Goal: Task Accomplishment & Management: Manage account settings

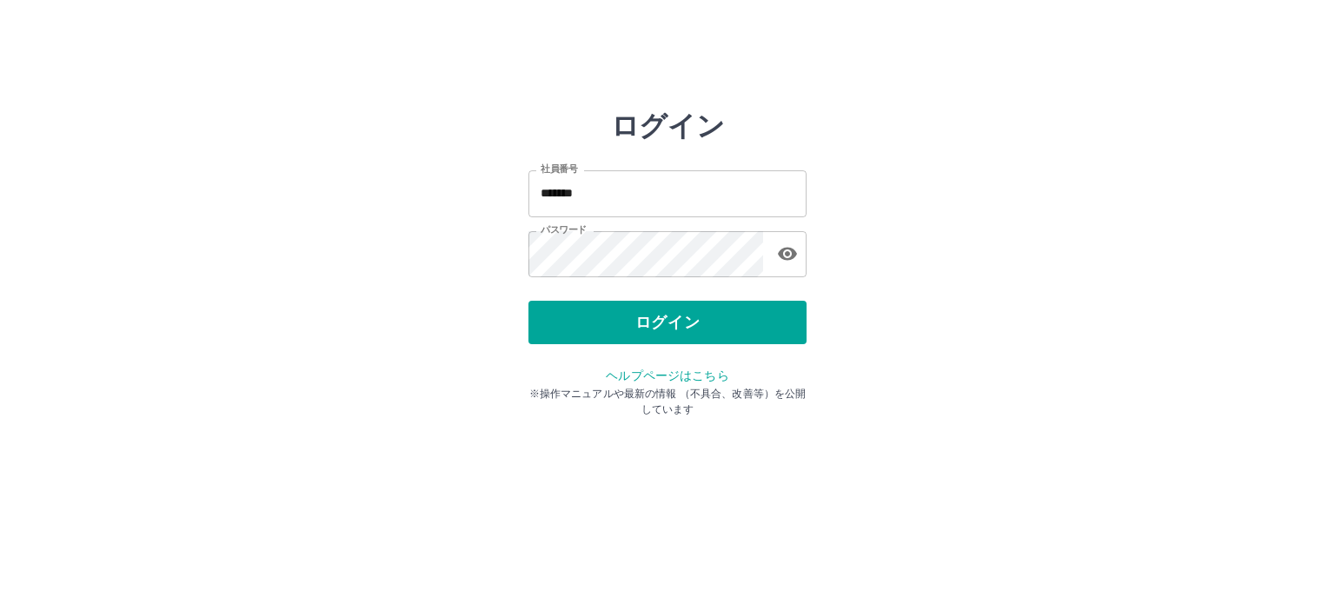
click at [654, 336] on button "ログイン" at bounding box center [667, 322] width 278 height 43
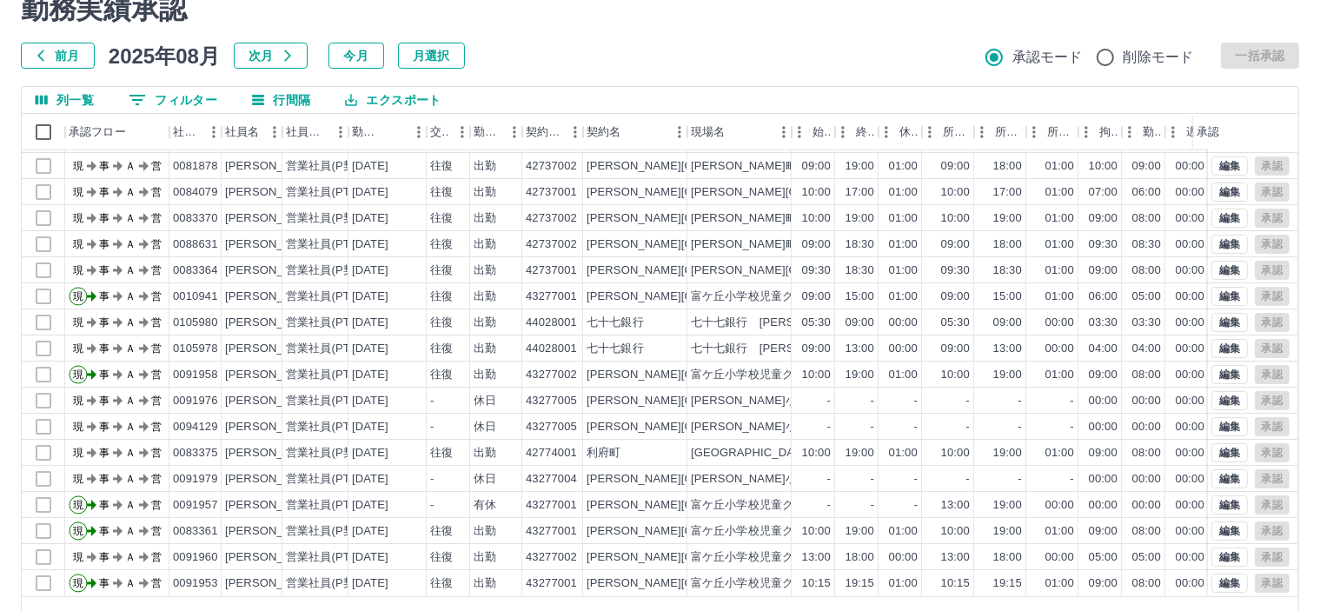
scroll to position [123, 0]
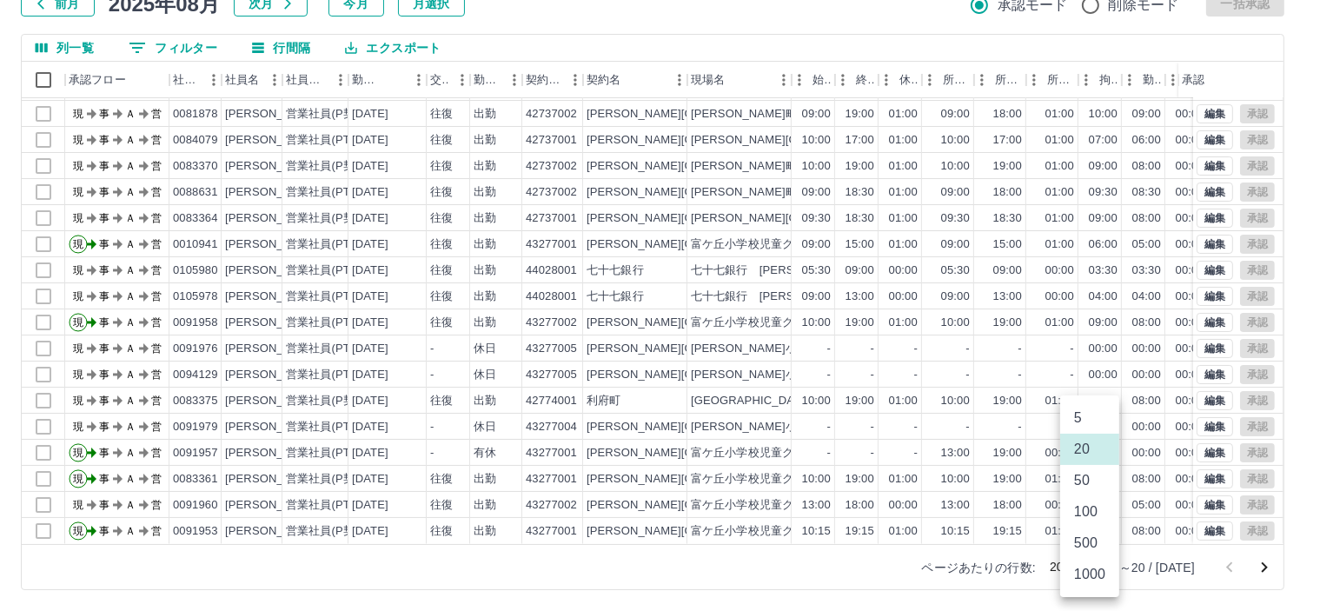
click at [1091, 562] on body "SDH勤怠 [PERSON_NAME] 勤務実績承認 前月 [DATE] 次月 今月 月選択 承認モード 削除モード 一括承認 列一覧 0 フィルター 行間隔…" at bounding box center [660, 244] width 1320 height 734
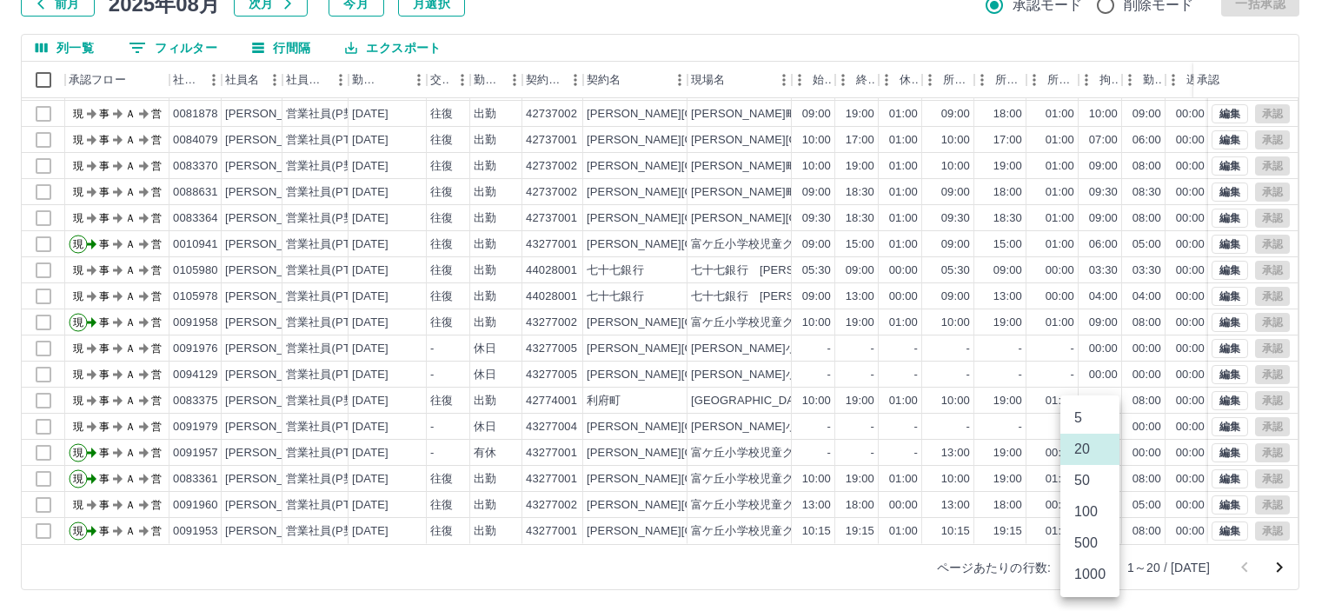
drag, startPoint x: 1094, startPoint y: 568, endPoint x: 860, endPoint y: 545, distance: 234.9
click at [1089, 568] on li "1000" at bounding box center [1089, 574] width 59 height 31
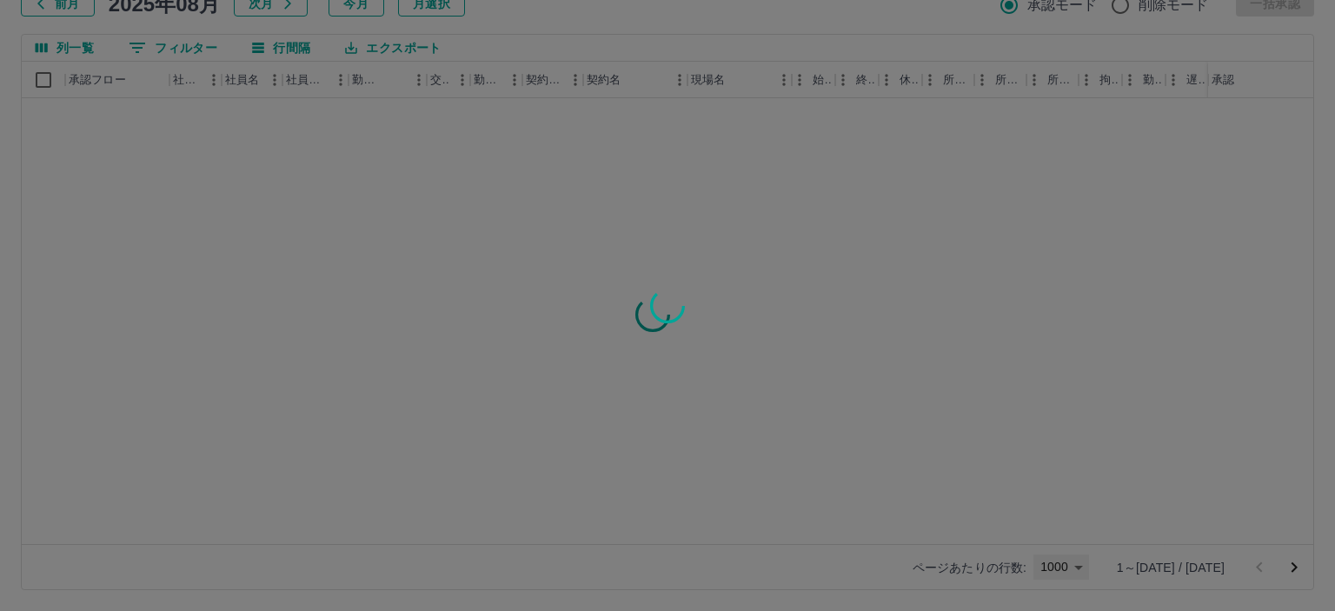
type input "****"
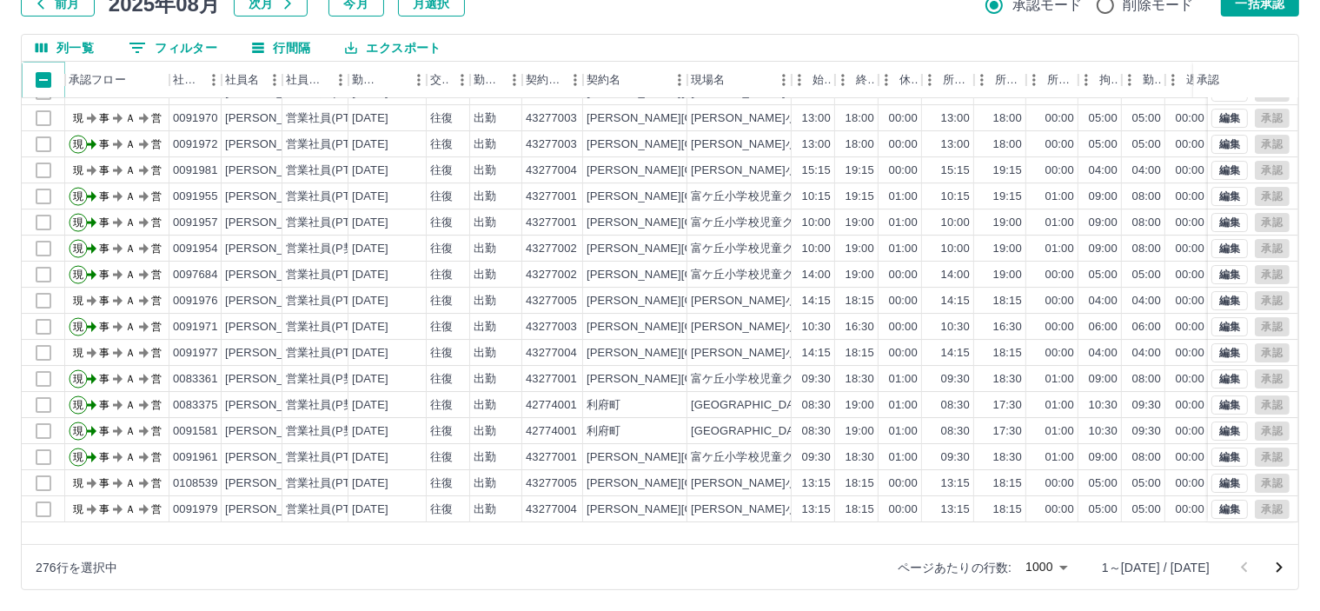
scroll to position [5909, 0]
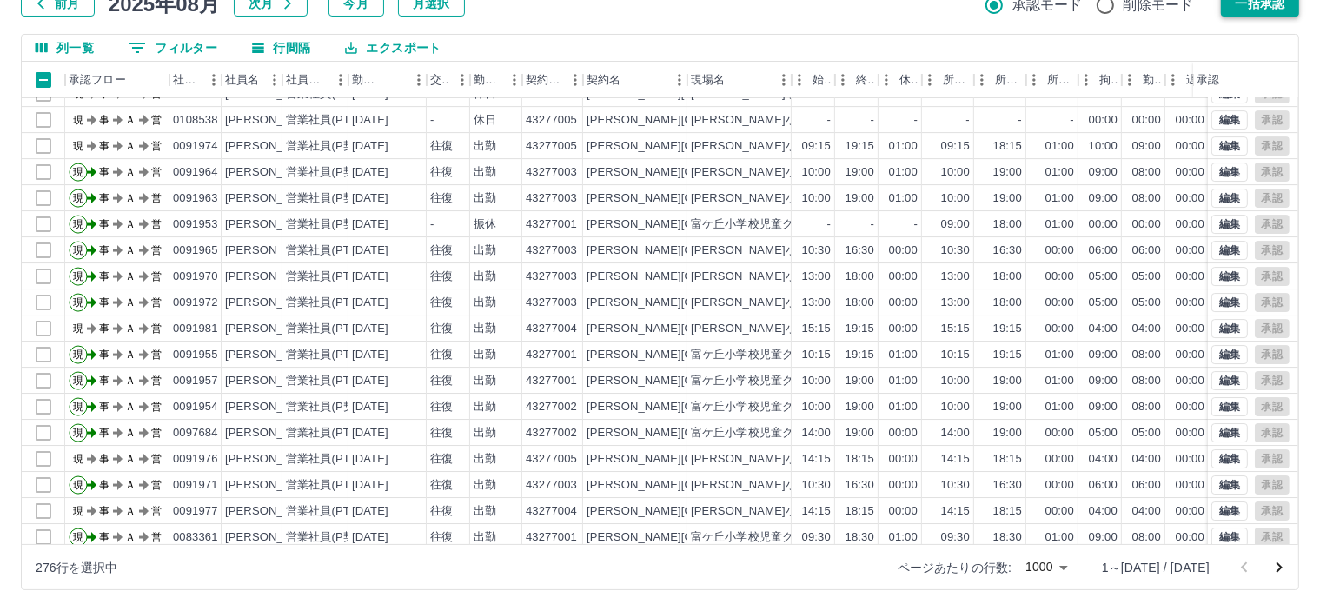
click at [1236, 0] on button "一括承認" at bounding box center [1260, 3] width 78 height 26
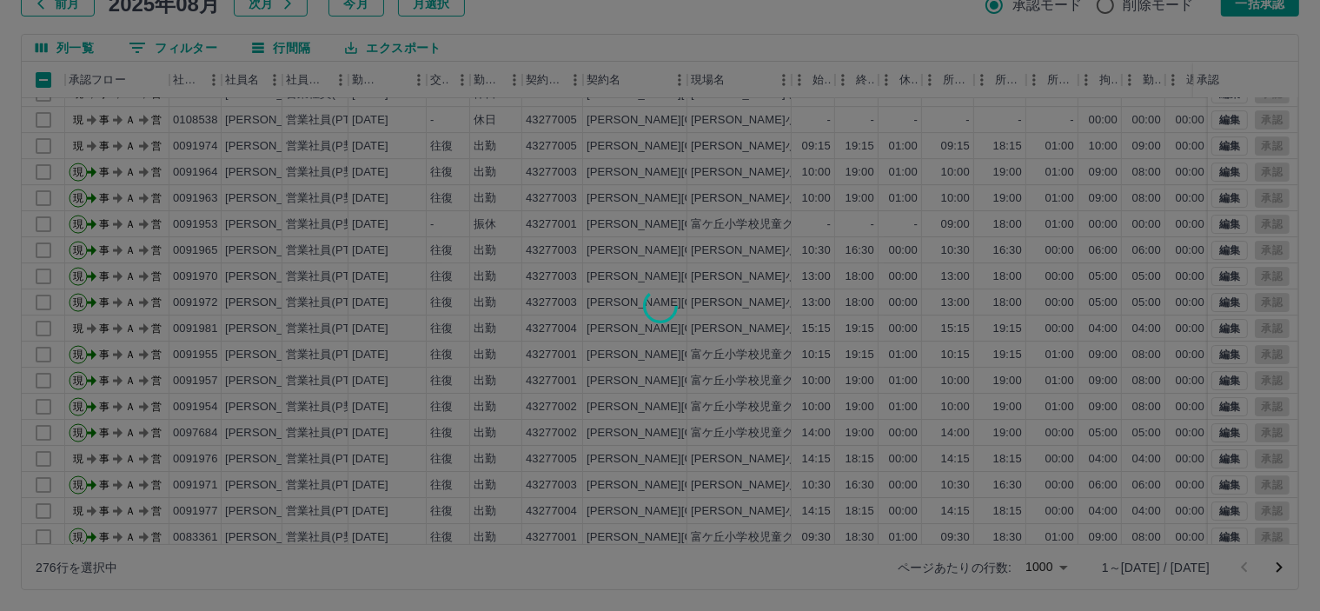
click at [506, 268] on div at bounding box center [660, 305] width 1320 height 611
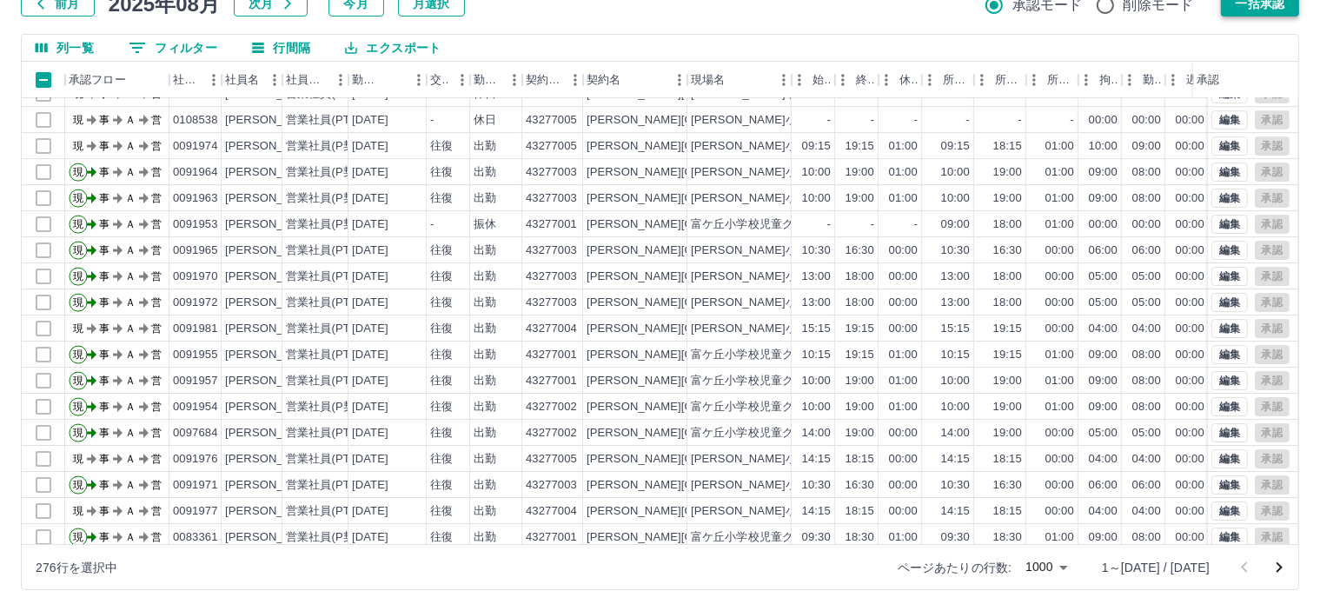
click at [1243, 3] on button "一括承認" at bounding box center [1260, 3] width 78 height 26
